Goal: Transaction & Acquisition: Purchase product/service

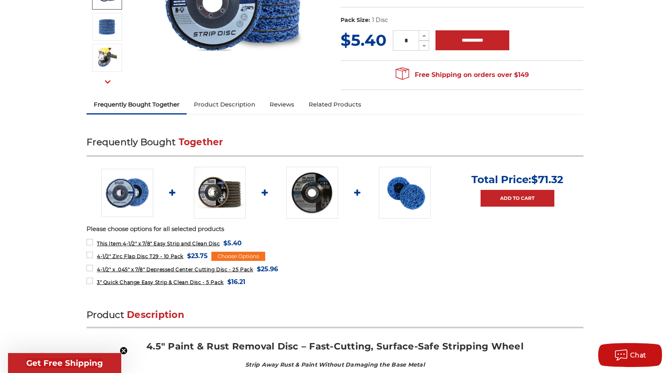
scroll to position [177, 0]
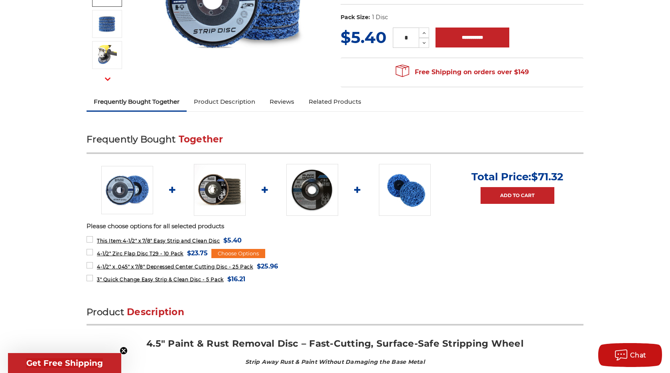
click at [220, 100] on link "Product Description" at bounding box center [225, 102] width 76 height 18
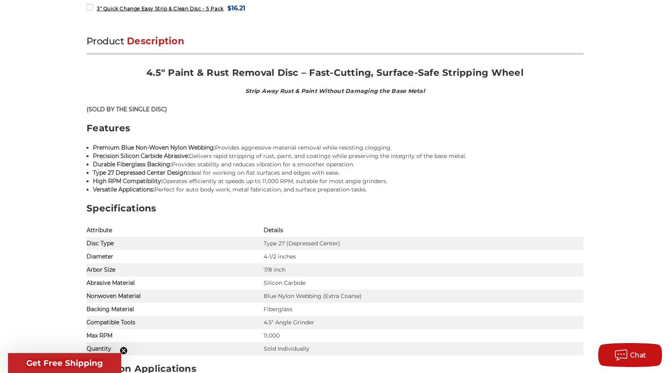
scroll to position [475, 0]
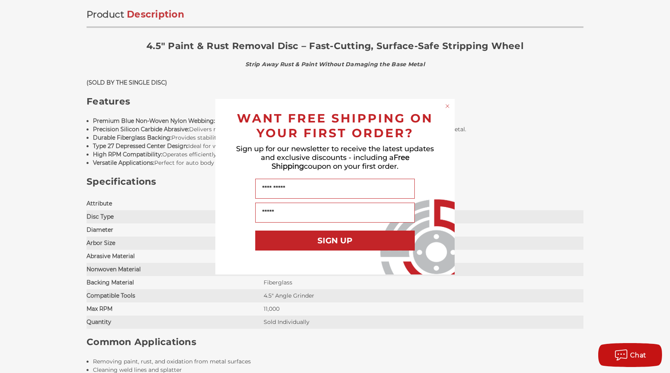
click at [448, 105] on circle "Close dialog" at bounding box center [448, 106] width 8 height 8
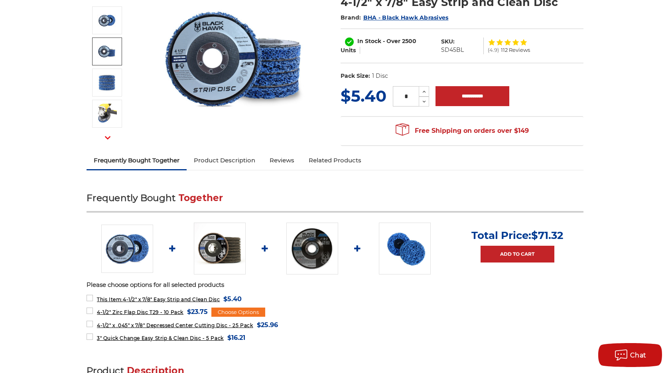
scroll to position [102, 0]
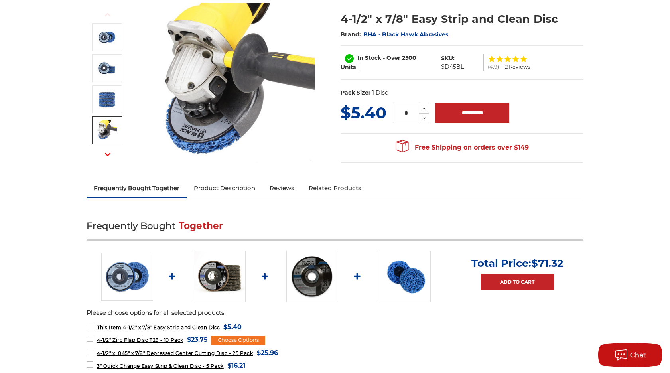
click at [510, 69] on span "112 Reviews" at bounding box center [515, 66] width 29 height 5
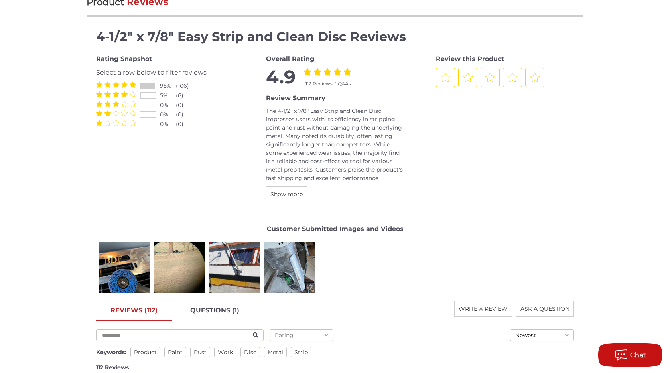
scroll to position [1128, 0]
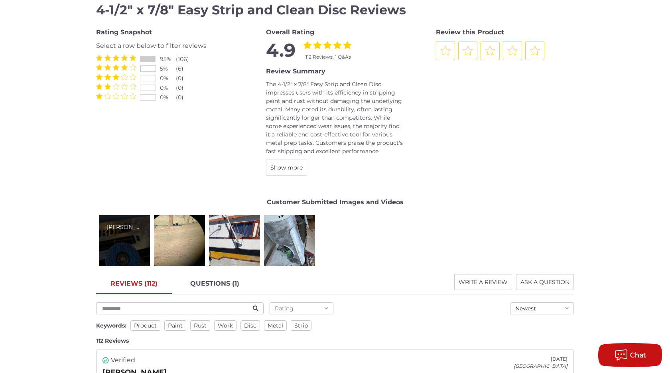
click at [130, 238] on div "Kevin F." at bounding box center [124, 240] width 51 height 51
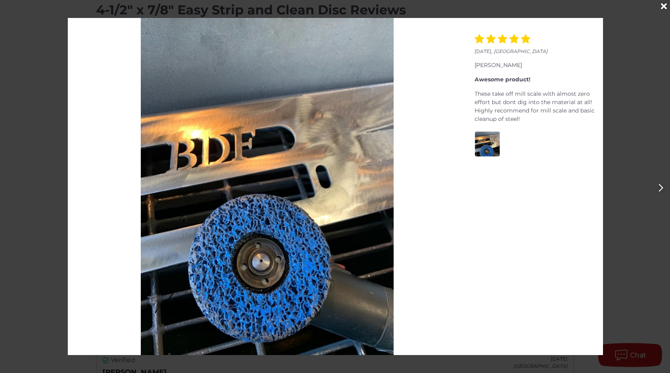
click at [383, 204] on img at bounding box center [267, 186] width 253 height 337
click at [661, 6] on icon "Close" at bounding box center [664, 6] width 6 height 9
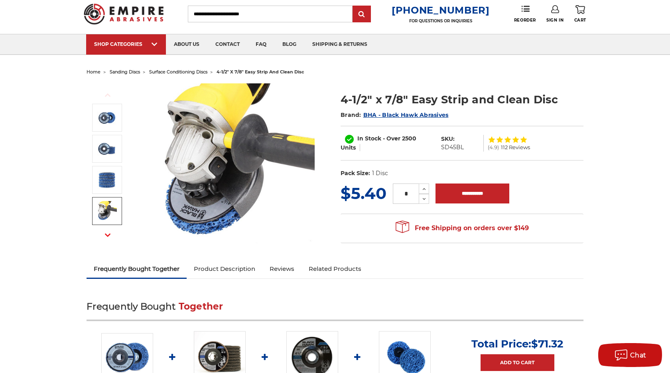
scroll to position [0, 0]
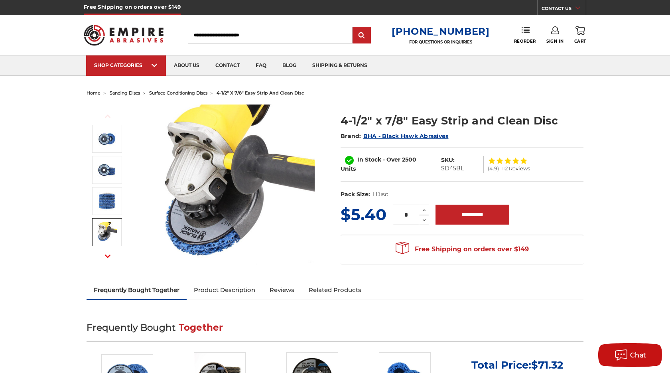
click at [189, 93] on span "surface conditioning discs" at bounding box center [178, 93] width 58 height 6
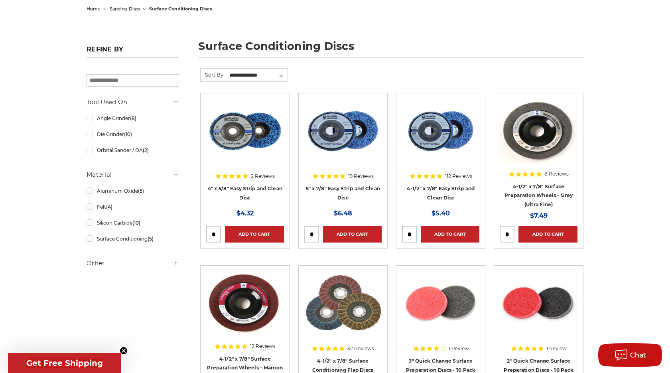
scroll to position [80, 0]
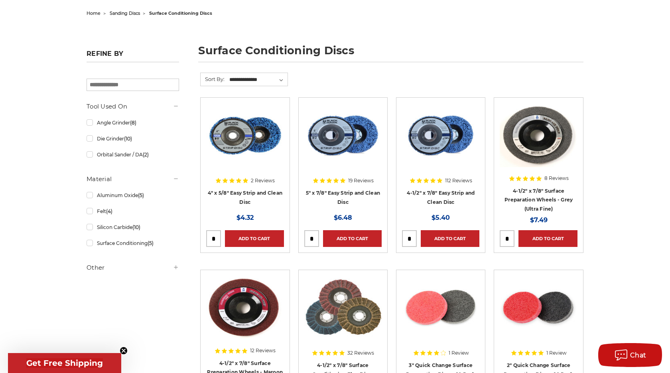
click at [447, 133] on img at bounding box center [440, 135] width 77 height 64
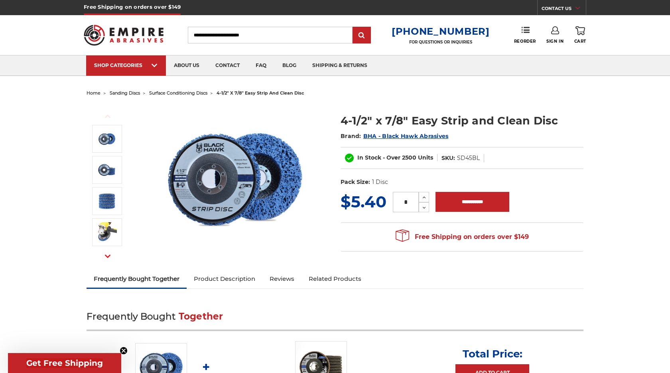
click at [413, 201] on input "*" at bounding box center [406, 202] width 26 height 20
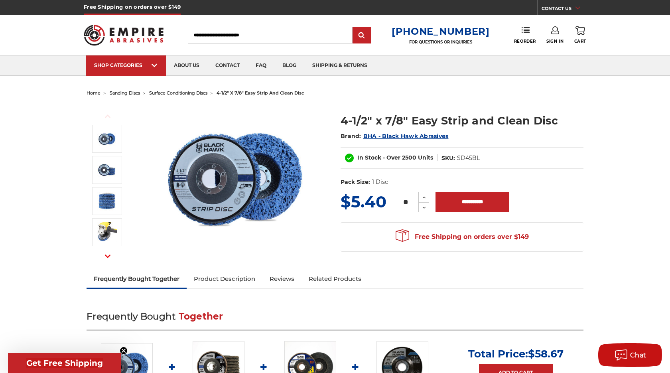
type input "**"
click at [538, 188] on dl "UPC: Pack Size: 1 Disc fbt: related products Tool: Angle Grinder Material: Sili…" at bounding box center [462, 182] width 243 height 17
click at [460, 202] on input "**********" at bounding box center [473, 202] width 74 height 20
type input "**********"
click at [557, 37] on link "Sign In" at bounding box center [555, 35] width 17 height 18
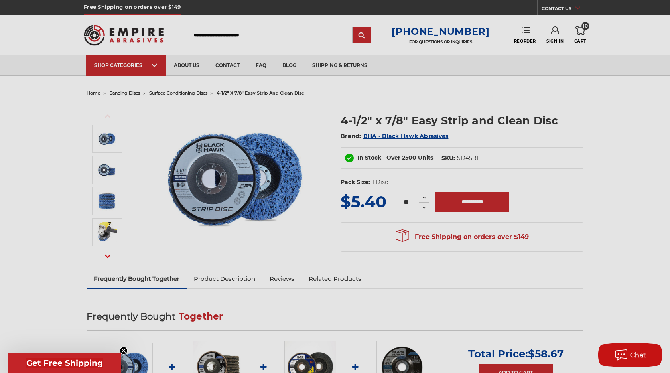
type input "**********"
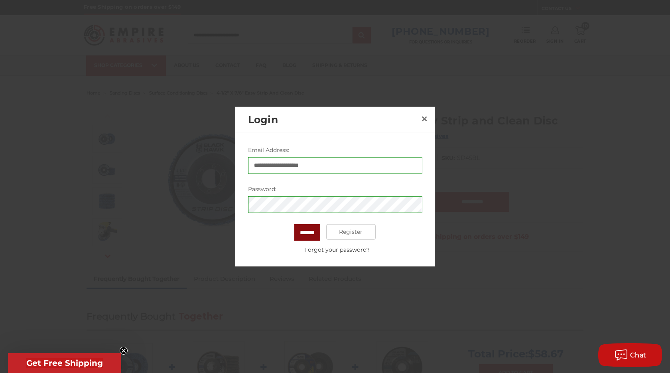
click at [306, 237] on input "*******" at bounding box center [308, 232] width 26 height 17
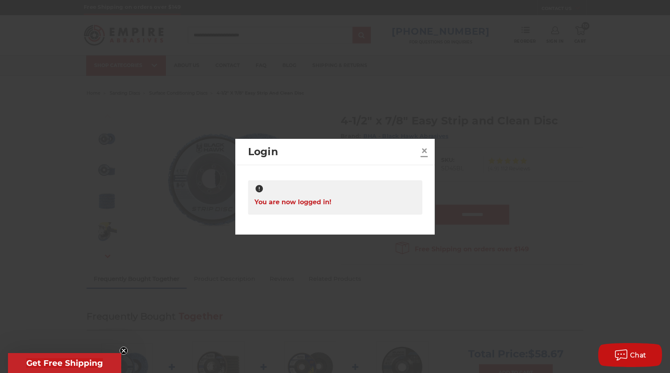
click at [423, 153] on span "×" at bounding box center [424, 151] width 7 height 16
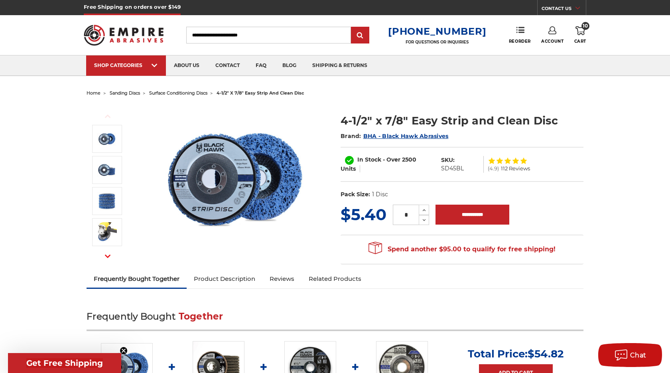
click at [581, 34] on icon at bounding box center [581, 30] width 10 height 9
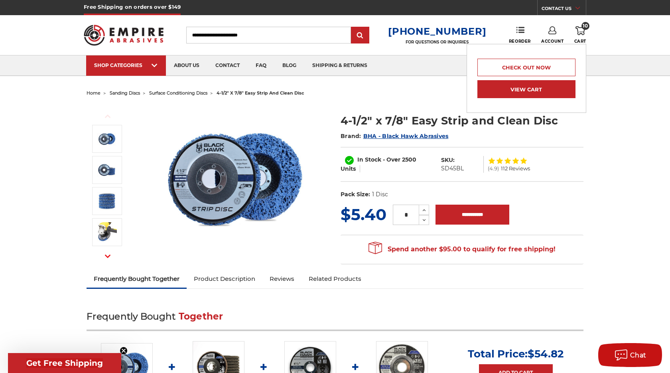
click at [520, 91] on link "View Cart" at bounding box center [527, 89] width 98 height 18
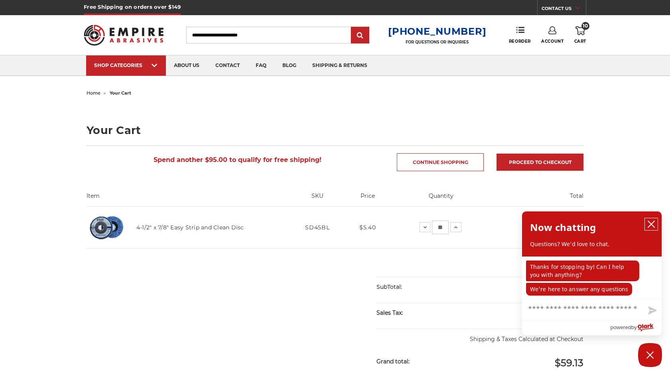
click at [651, 225] on icon "close chatbox" at bounding box center [651, 224] width 6 height 6
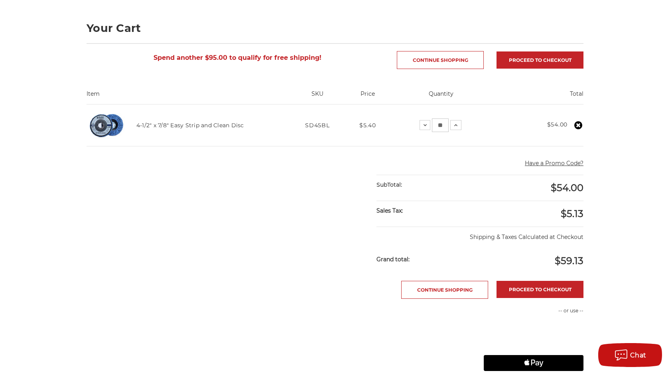
scroll to position [101, 0]
